Goal: Transaction & Acquisition: Purchase product/service

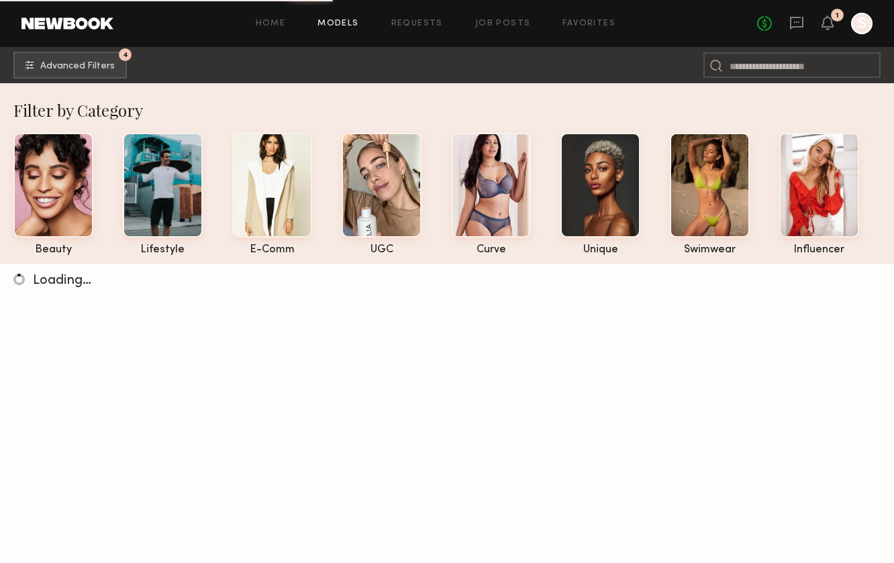
click at [856, 24] on div at bounding box center [861, 23] width 21 height 21
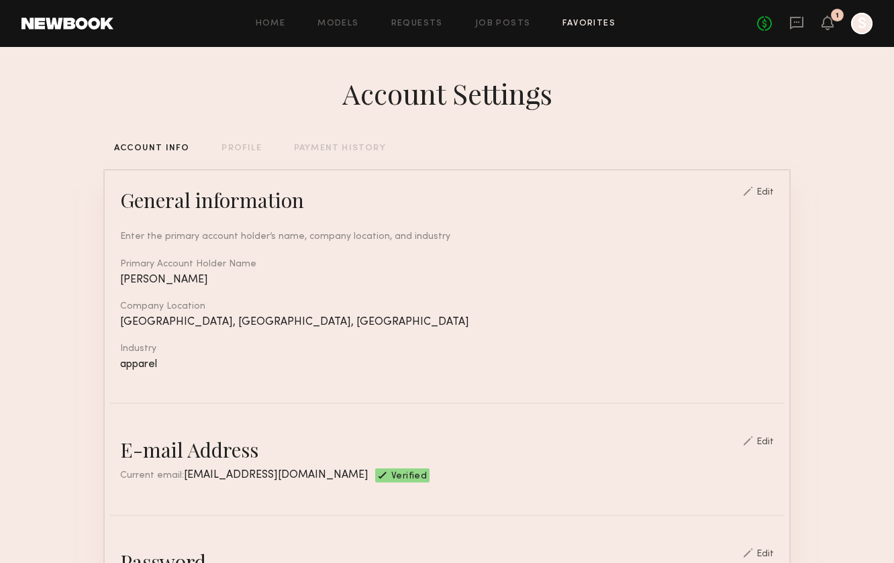
click at [584, 25] on link "Favorites" at bounding box center [588, 23] width 53 height 9
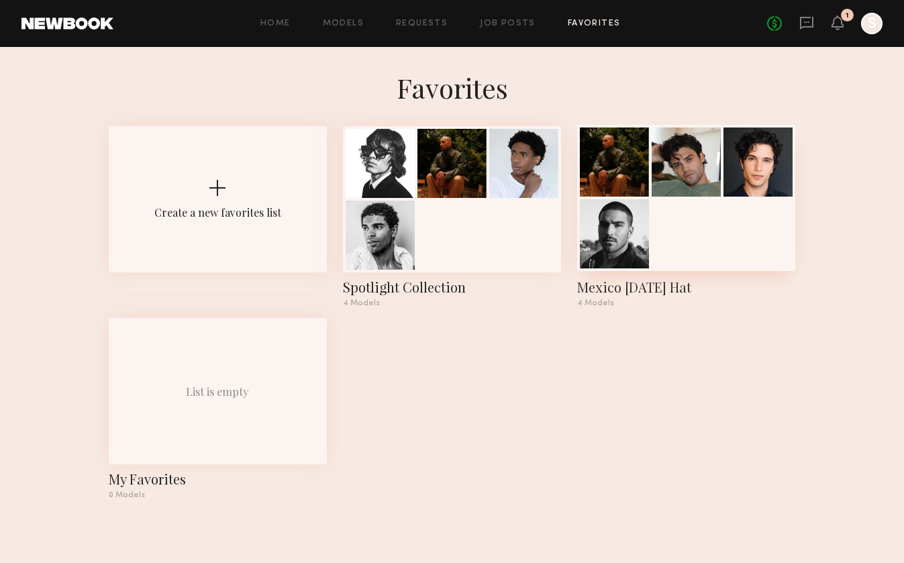
click at [654, 234] on div at bounding box center [686, 198] width 218 height 146
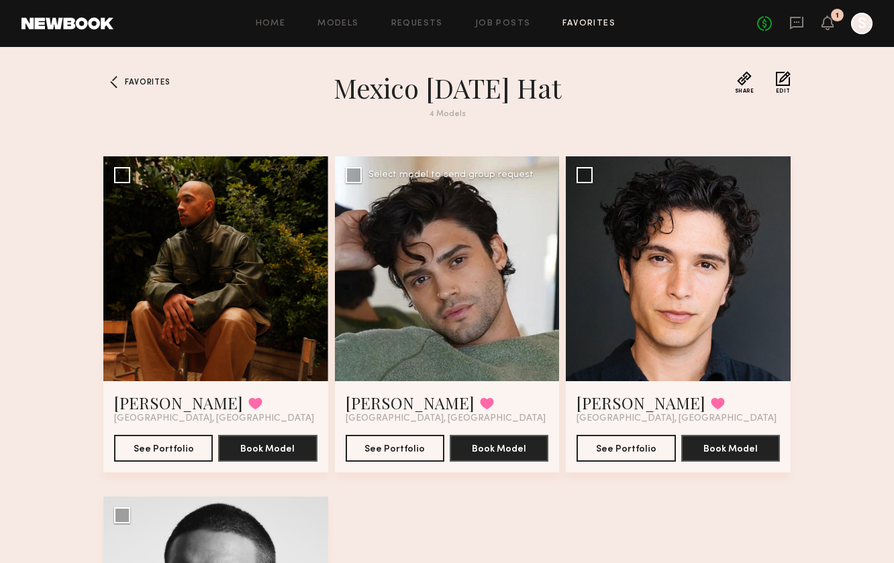
scroll to position [67, 0]
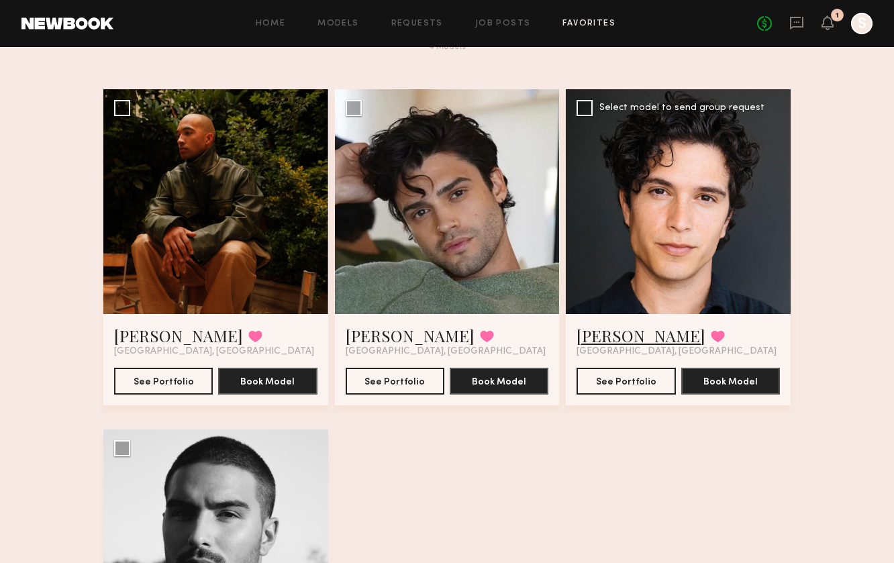
click at [614, 339] on link "[PERSON_NAME]" at bounding box center [641, 335] width 129 height 21
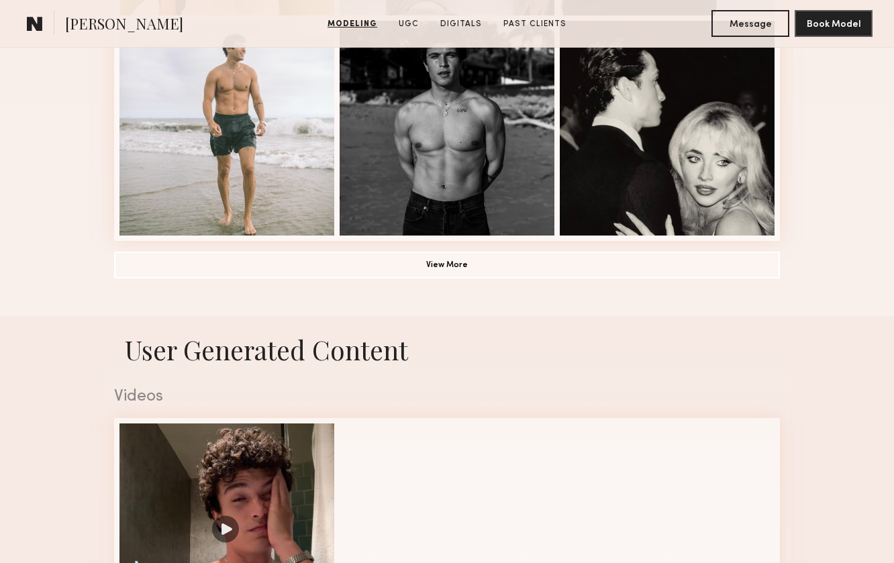
scroll to position [1012, 0]
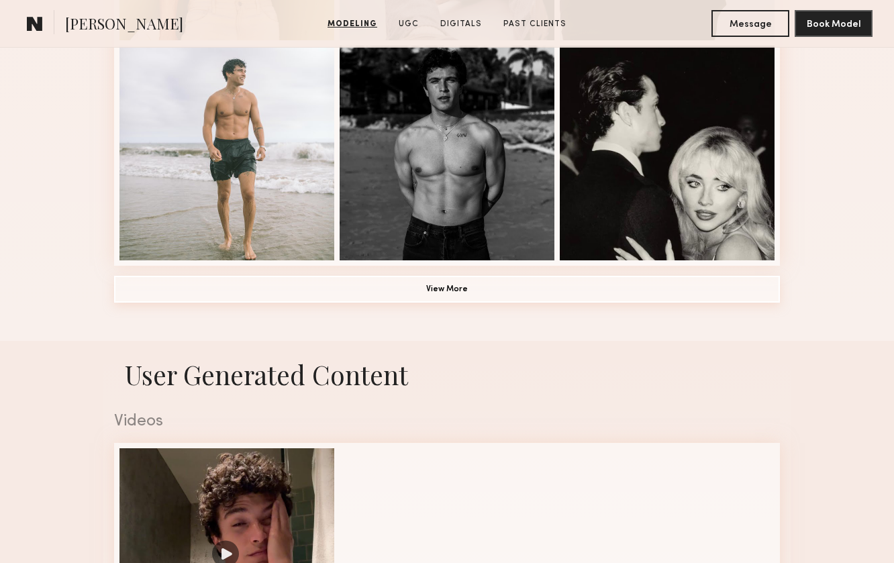
click at [491, 297] on button "View More" at bounding box center [447, 289] width 666 height 27
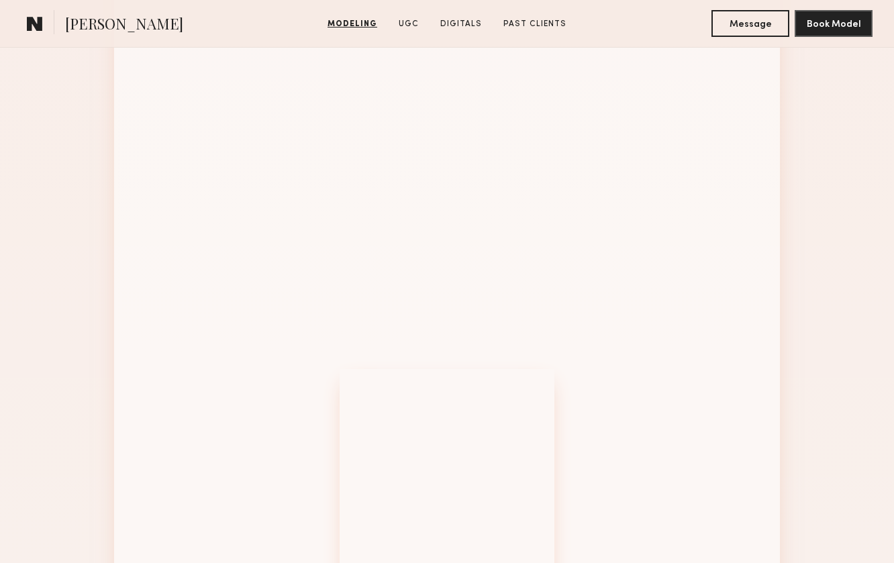
scroll to position [1566, 0]
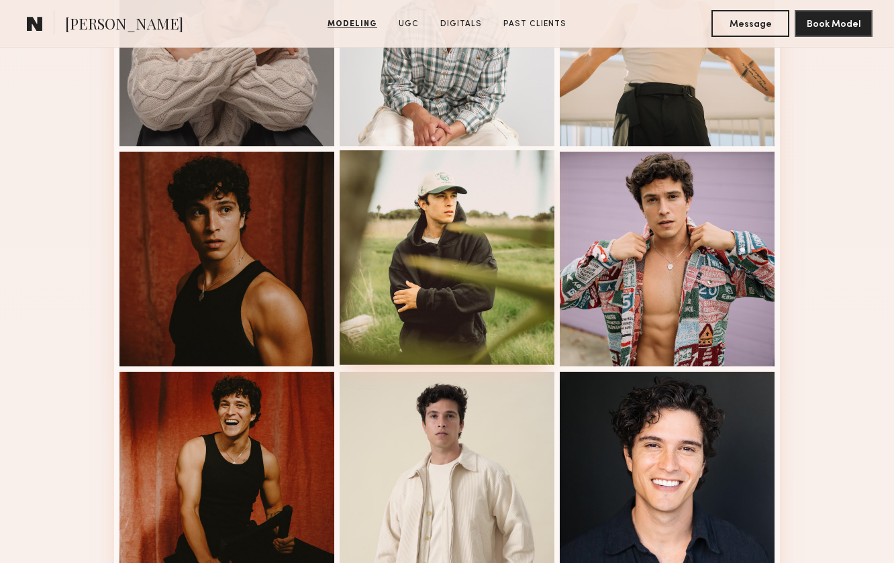
click at [458, 247] on div at bounding box center [447, 257] width 215 height 215
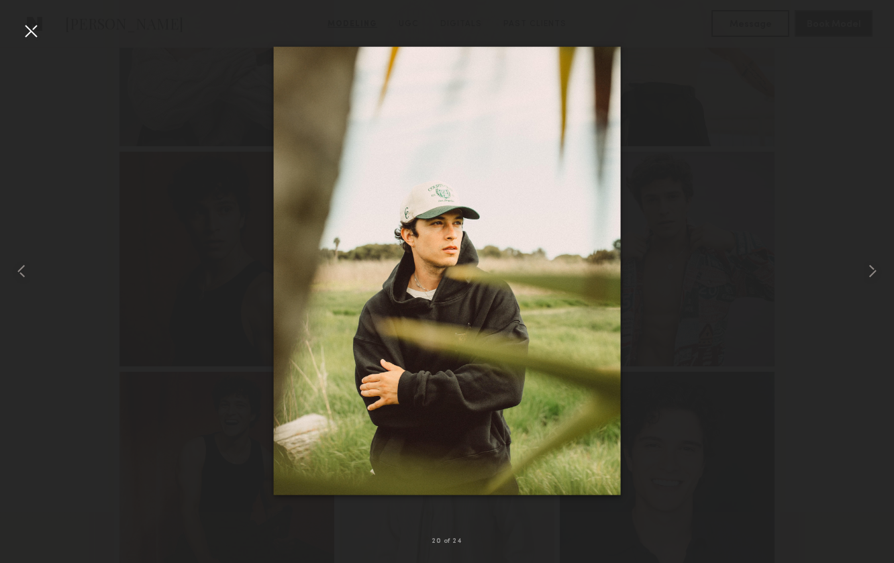
click at [738, 288] on div at bounding box center [447, 270] width 894 height 499
click at [24, 33] on div at bounding box center [30, 30] width 21 height 21
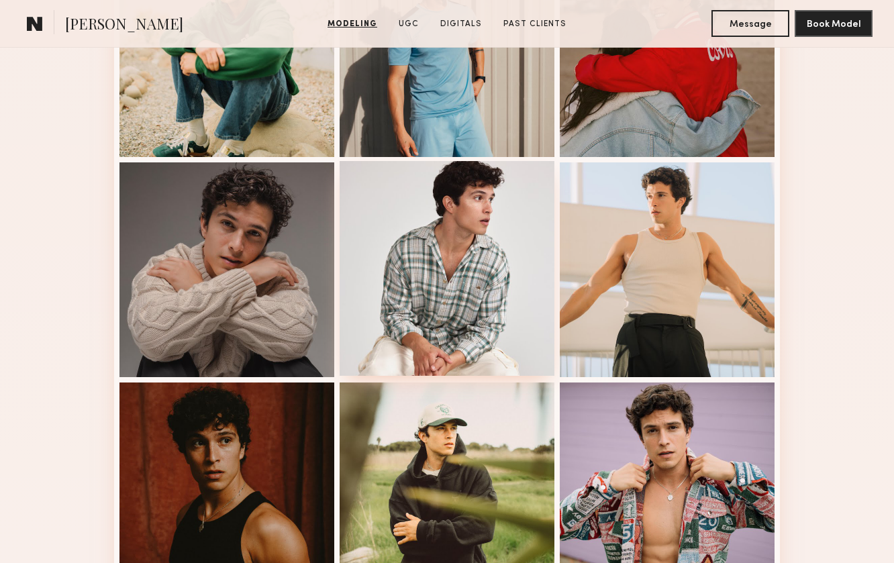
scroll to position [1429, 0]
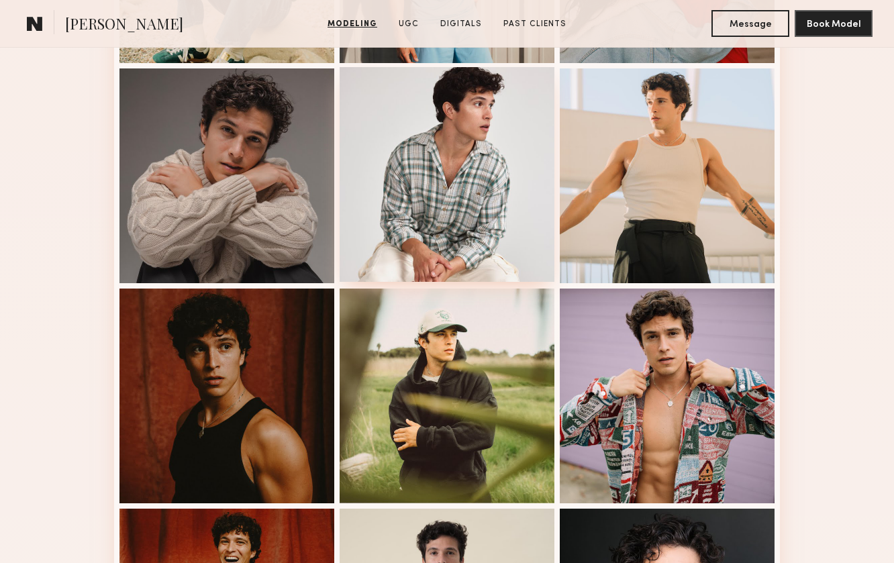
click at [476, 240] on div at bounding box center [447, 174] width 215 height 215
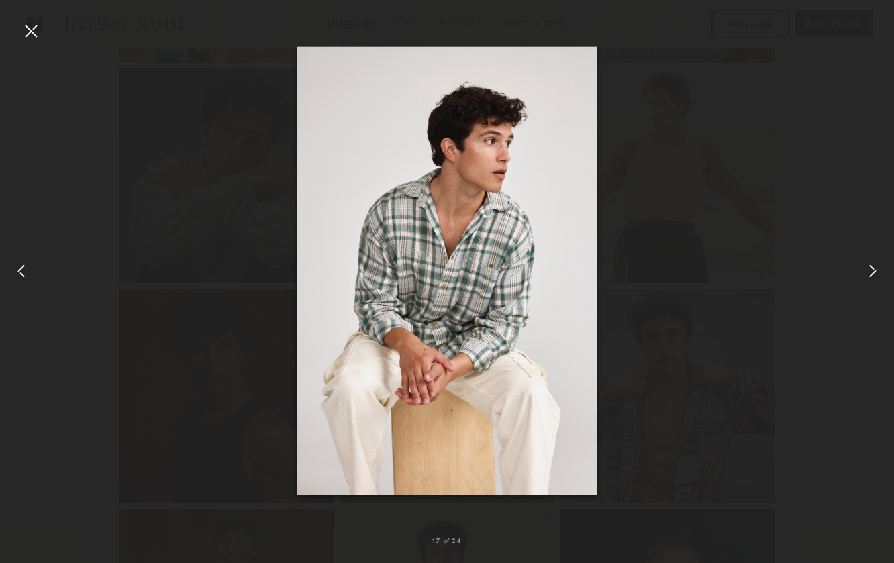
click at [224, 197] on div at bounding box center [447, 270] width 894 height 499
click at [36, 37] on div at bounding box center [30, 30] width 21 height 21
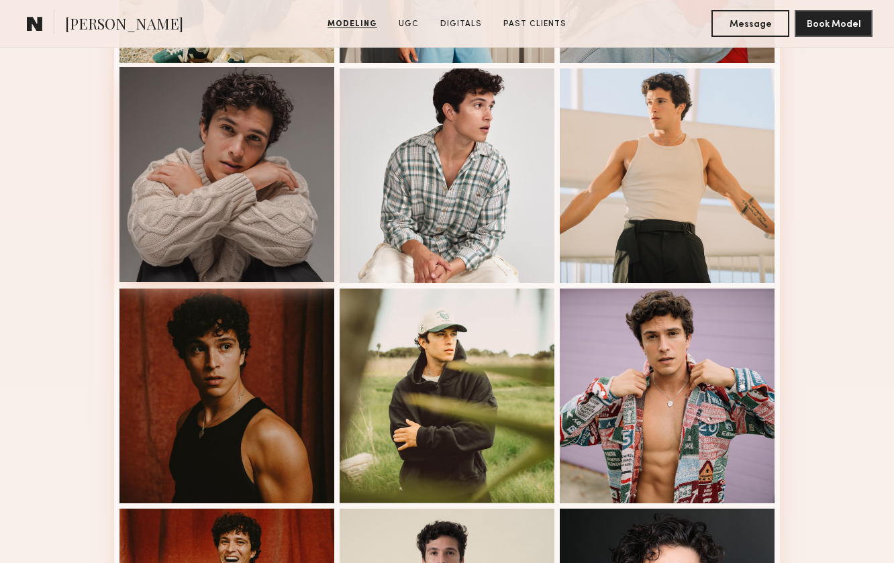
scroll to position [1586, 0]
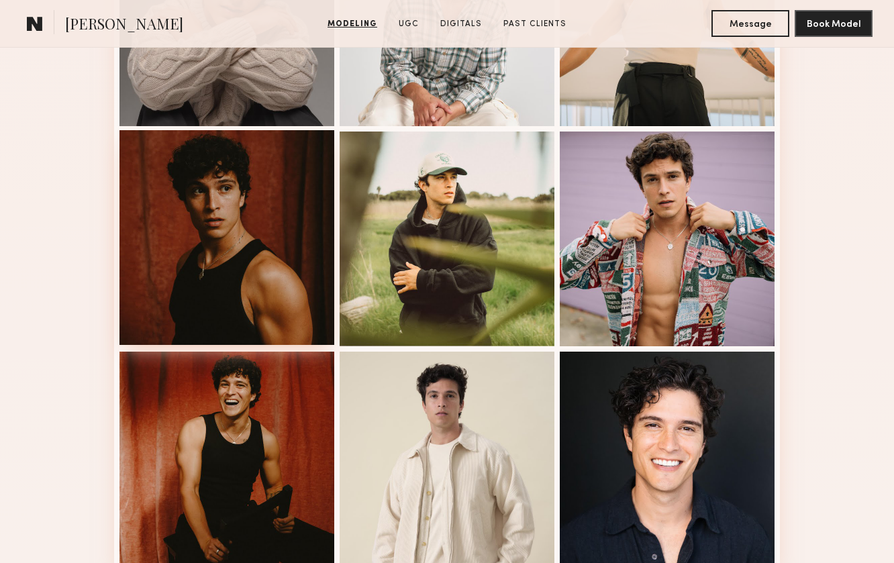
click at [242, 283] on div at bounding box center [226, 237] width 215 height 215
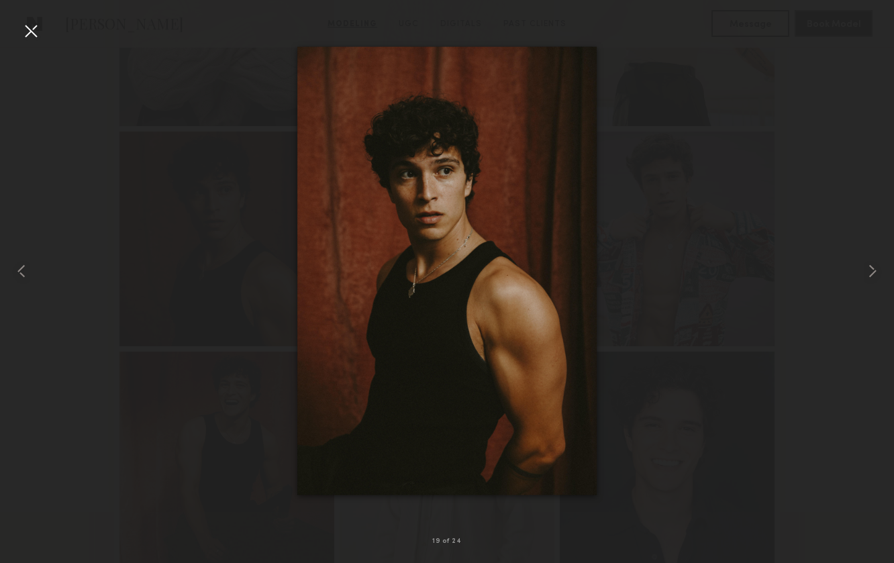
click at [32, 31] on div at bounding box center [30, 30] width 21 height 21
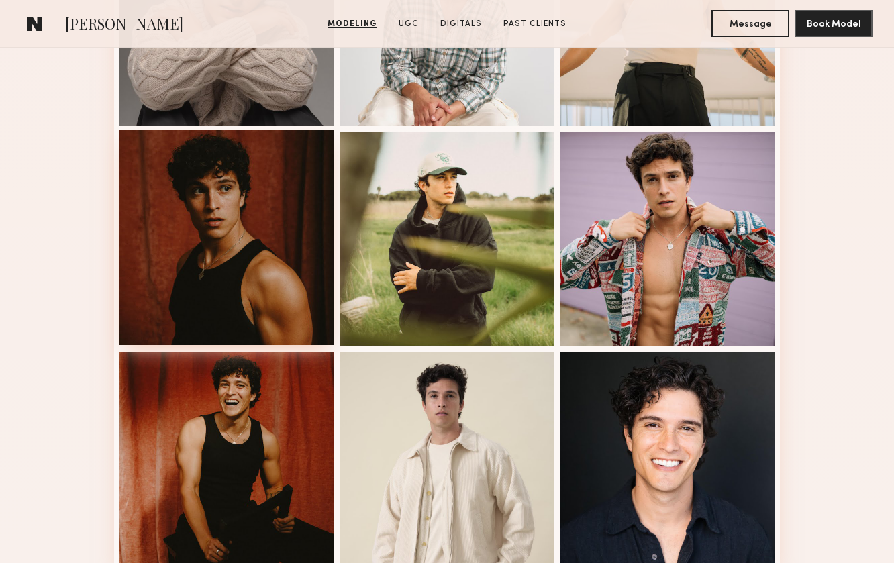
scroll to position [1687, 0]
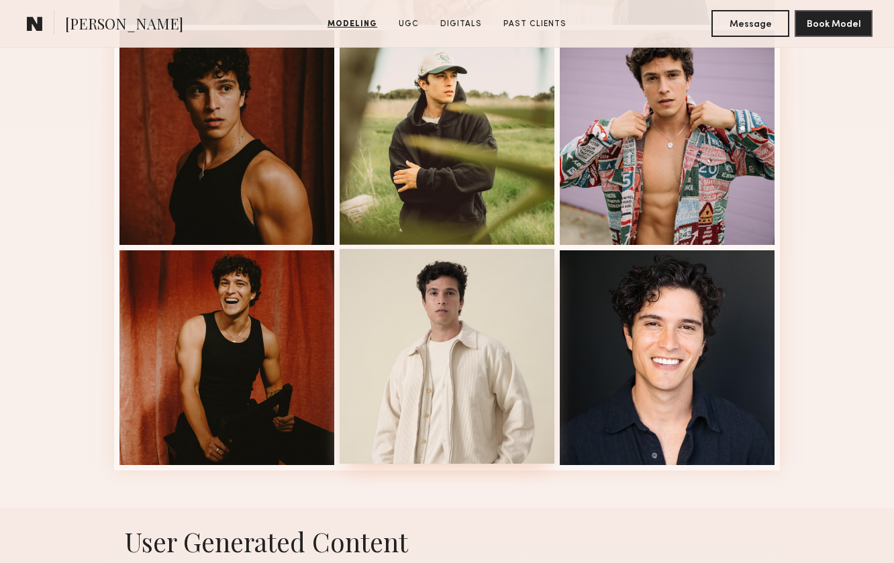
click at [416, 401] on div at bounding box center [447, 356] width 215 height 215
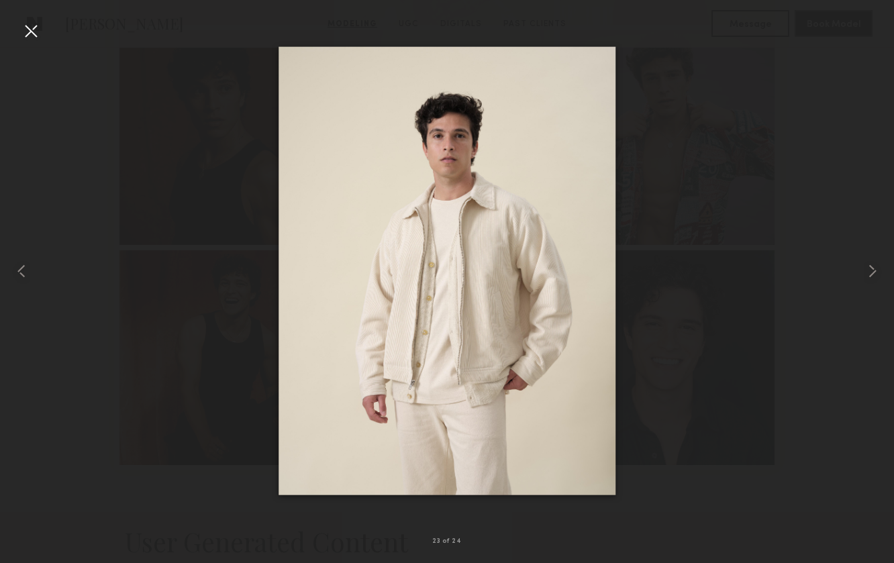
click at [230, 203] on div at bounding box center [447, 270] width 894 height 499
click at [25, 32] on div at bounding box center [30, 30] width 21 height 21
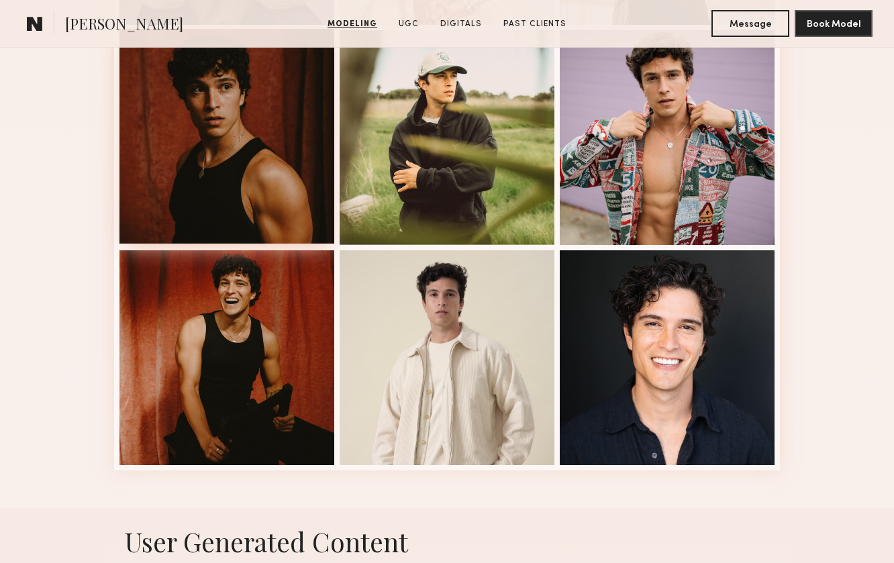
click at [230, 153] on div at bounding box center [226, 136] width 215 height 215
